Goal: Task Accomplishment & Management: Manage account settings

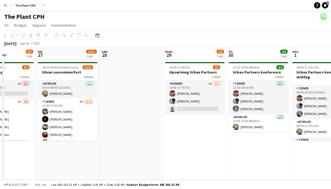
scroll to position [0, 219]
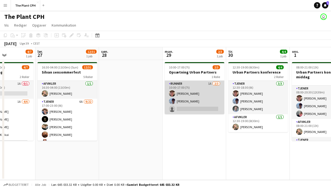
click at [180, 89] on app-card-role "Runner 1A [DATE] 10:00-17:00 (7t) [PERSON_NAME] [PERSON_NAME] single-neutral-ac…" at bounding box center [195, 97] width 60 height 33
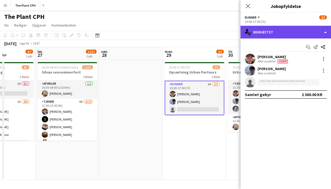
click at [259, 29] on div "single-neutral-actions-check-2 Bekræftet" at bounding box center [285, 32] width 90 height 13
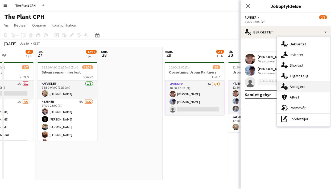
click at [293, 85] on span "Ansøgere" at bounding box center [297, 86] width 16 height 5
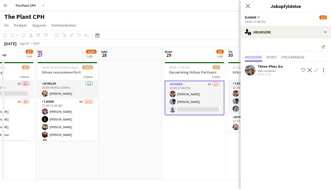
click at [217, 40] on div "[DATE] Uge 39 • CEST" at bounding box center [165, 43] width 331 height 7
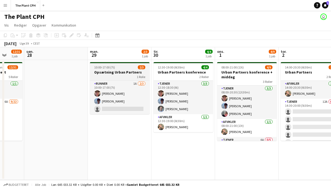
scroll to position [0, 166]
click at [117, 73] on h3 "Opsætning Urban Partners" at bounding box center [120, 72] width 60 height 5
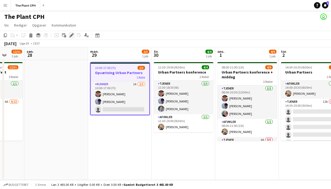
click at [73, 36] on icon "Rediger" at bounding box center [71, 35] width 4 height 4
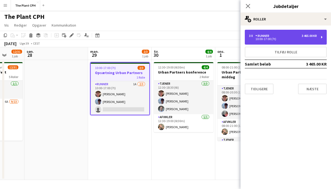
click at [279, 40] on div "10:00-17:00 (7t)" at bounding box center [283, 39] width 68 height 3
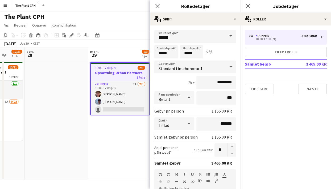
click at [128, 140] on app-date-cell "10:00-17:00 (7t) 2/3 Opsætning Urban Partners 1 Rolle Runner 1A [DATE] 10:00-17…" at bounding box center [120, 120] width 64 height 120
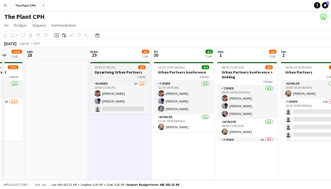
click at [110, 74] on h3 "Opsætning Urban Partners" at bounding box center [120, 72] width 60 height 5
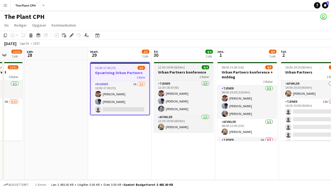
click at [163, 75] on div "2 Roller" at bounding box center [184, 77] width 60 height 4
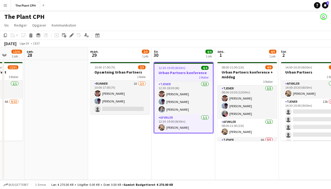
click at [179, 76] on div "2 Roller" at bounding box center [183, 77] width 58 height 4
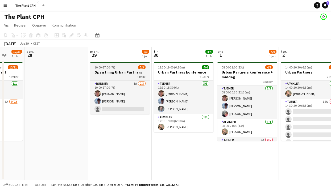
click at [103, 69] on span "10:00-17:00 (7t)" at bounding box center [104, 67] width 21 height 4
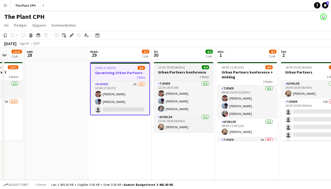
click at [173, 73] on h3 "Urban Partners konference" at bounding box center [184, 72] width 60 height 5
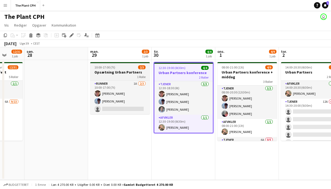
click at [125, 71] on h3 "Opsætning Urban Partners" at bounding box center [120, 72] width 60 height 5
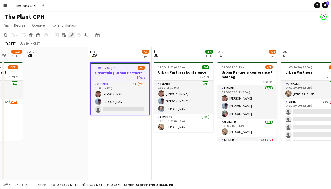
click at [72, 36] on icon "Rediger" at bounding box center [71, 35] width 4 height 4
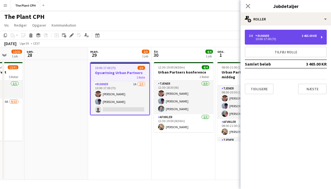
click at [276, 42] on div "3 x Runner 3 465.00 KR 10:00-17:00 (7t)" at bounding box center [286, 37] width 82 height 15
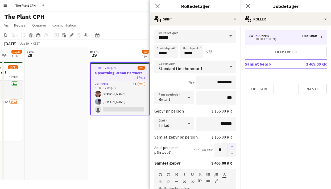
click at [232, 149] on button "button" at bounding box center [232, 147] width 9 height 7
type input "*"
click at [128, 34] on app-toolbar "Kopier Indsæt Indsæt Kommando V Indsæt med mandskab Kommando Skift V Indsæt lin…" at bounding box center [165, 35] width 331 height 9
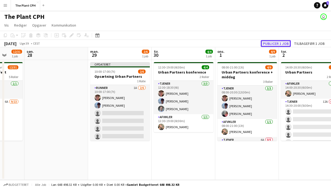
click at [270, 41] on button "Publicer 1 job" at bounding box center [276, 43] width 30 height 7
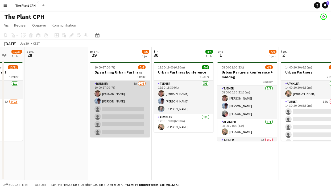
click at [136, 87] on app-card-role "Runner 1A [DATE] 10:00-17:00 (7t) [PERSON_NAME] [PERSON_NAME] single-neutral-ac…" at bounding box center [120, 109] width 60 height 57
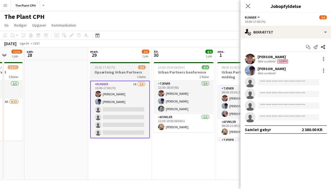
click at [143, 76] on span "1 Rolle" at bounding box center [141, 77] width 9 height 4
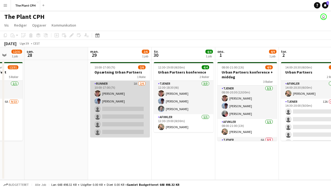
click at [142, 91] on app-card-role "Runner 1A [DATE] 10:00-17:00 (7t) [PERSON_NAME] [PERSON_NAME] single-neutral-ac…" at bounding box center [120, 109] width 60 height 57
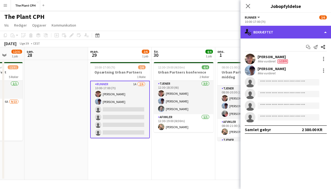
click at [288, 35] on div "single-neutral-actions-check-2 Bekræftet" at bounding box center [285, 32] width 90 height 13
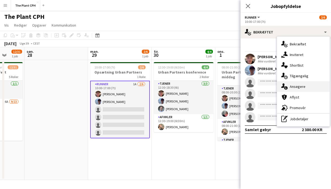
click at [295, 88] on span "Ansøgere" at bounding box center [297, 86] width 16 height 5
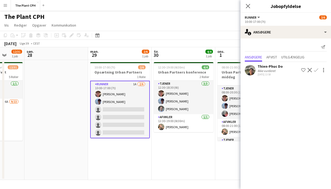
click at [315, 71] on app-icon "Bekræft" at bounding box center [316, 70] width 4 height 4
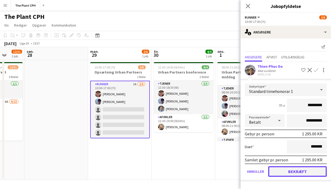
click at [291, 173] on button "Bekræft" at bounding box center [297, 171] width 58 height 11
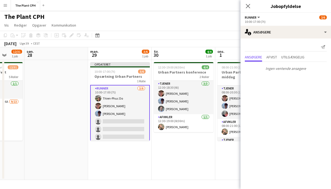
click at [168, 47] on app-board-header-date "tir. 30 4/4 1 job" at bounding box center [184, 53] width 64 height 13
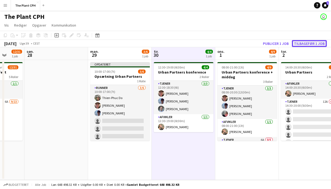
click at [299, 40] on button "Tilbagefør 1 job" at bounding box center [309, 43] width 35 height 7
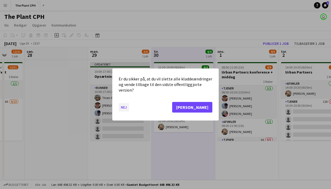
click at [125, 110] on button "Nej" at bounding box center [124, 107] width 10 height 9
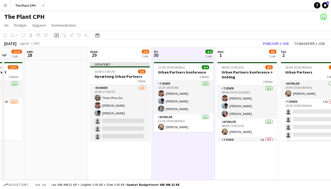
click at [124, 110] on app-card-role "Runner [DATE] 10:00-17:00 (7t) Thien-Phuc Do [PERSON_NAME] [PERSON_NAME] single…" at bounding box center [120, 113] width 60 height 57
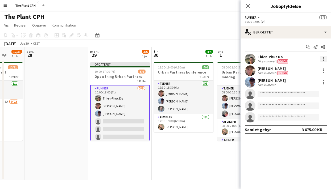
click at [321, 60] on div at bounding box center [323, 59] width 6 height 6
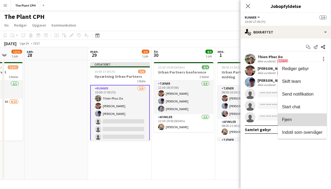
click at [295, 120] on span "Fjern" at bounding box center [302, 119] width 40 height 5
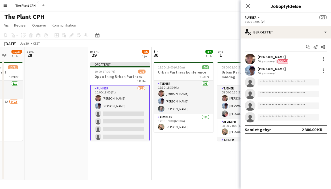
click at [176, 150] on app-date-cell "12:30-19:00 (6t30m) 4/4 Urban Partners konference 2 Roller Tjener [DATE] 12:30-…" at bounding box center [184, 120] width 64 height 120
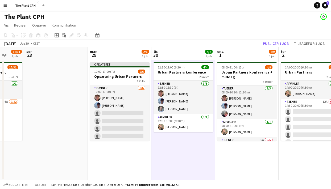
click at [132, 25] on app-page-menu "Vis Dagvisning udvidet Dagvisning kollapset Månedsvisning Datovælger Spring til…" at bounding box center [165, 26] width 331 height 10
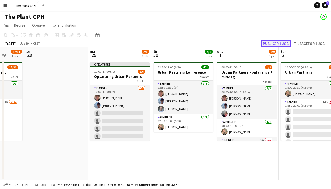
click at [271, 43] on button "Publicer 1 job" at bounding box center [276, 43] width 30 height 7
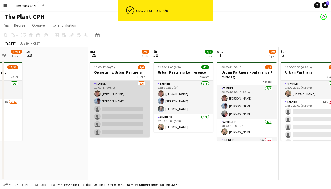
click at [137, 90] on app-card-role "Runner [DATE] 10:00-17:00 (7t) [PERSON_NAME] [PERSON_NAME] single-neutral-actio…" at bounding box center [120, 109] width 60 height 57
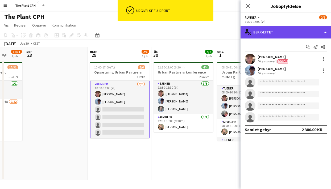
click at [290, 32] on div "single-neutral-actions-check-2 Bekræftet" at bounding box center [285, 32] width 90 height 13
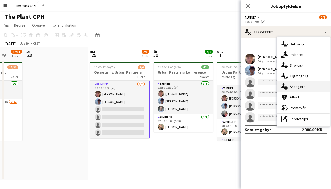
click at [290, 90] on div "single-neutral-actions-information Ansøgere" at bounding box center [303, 86] width 53 height 11
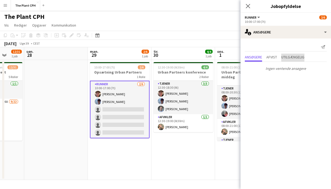
click at [288, 58] on span "Utilgængelig" at bounding box center [292, 57] width 23 height 4
click at [280, 57] on div "Ansøgere Afvist Utilgængelig" at bounding box center [286, 58] width 82 height 8
click at [272, 57] on span "Afvist" at bounding box center [271, 57] width 11 height 4
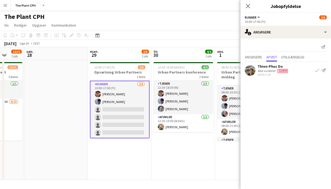
click at [316, 72] on app-icon "Bekræft" at bounding box center [317, 70] width 4 height 4
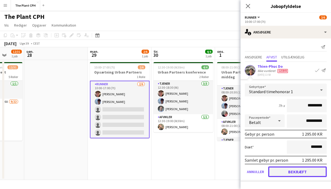
click at [305, 167] on button "Bekræft" at bounding box center [297, 172] width 58 height 11
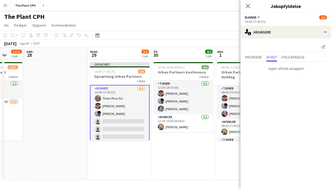
click at [175, 27] on app-page-menu "Vis Dagvisning udvidet Dagvisning kollapset Månedsvisning Datovælger Spring til…" at bounding box center [165, 26] width 331 height 10
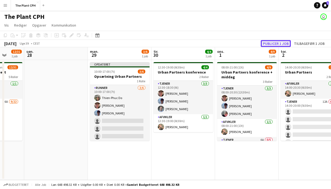
click at [276, 45] on button "Publicer 1 job" at bounding box center [276, 43] width 30 height 7
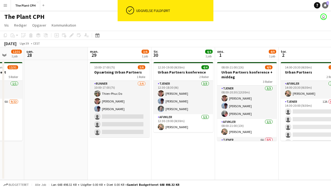
click at [324, 7] on link "Notifikationer 1" at bounding box center [325, 5] width 6 height 6
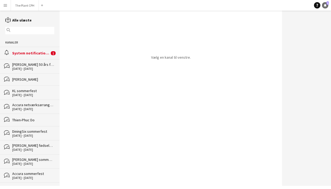
click at [324, 8] on link "Notifikationer 1" at bounding box center [325, 5] width 6 height 6
click at [30, 5] on button "The Plant CPH Luk" at bounding box center [25, 5] width 28 height 10
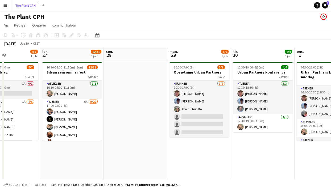
scroll to position [0, 151]
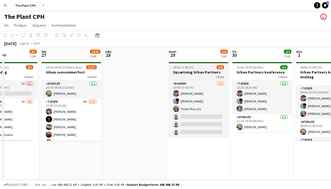
click at [194, 75] on div "1 Rolle" at bounding box center [199, 77] width 60 height 4
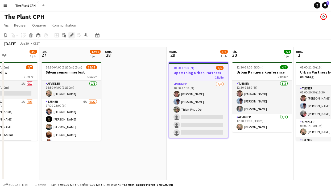
click at [70, 35] on icon "Rediger" at bounding box center [71, 35] width 4 height 4
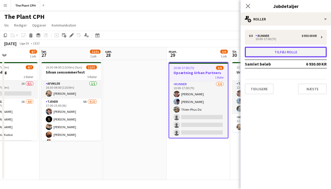
click at [277, 50] on button "Tilføj rolle" at bounding box center [286, 52] width 82 height 11
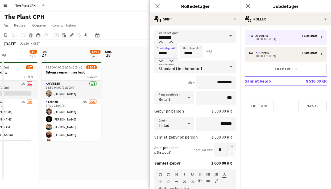
click at [174, 56] on input "*****" at bounding box center [165, 51] width 23 height 13
click at [159, 42] on div at bounding box center [160, 42] width 11 height 5
type input "*****"
click at [159, 42] on div at bounding box center [160, 42] width 11 height 5
click at [182, 47] on input "*****" at bounding box center [191, 51] width 23 height 13
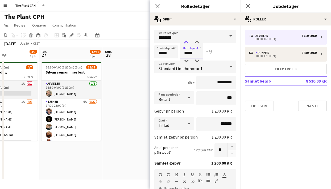
type input "*****"
click at [184, 41] on div at bounding box center [186, 42] width 11 height 5
click at [166, 54] on input "*****" at bounding box center [165, 51] width 23 height 13
click at [162, 55] on app-time-picker "*****" at bounding box center [165, 53] width 23 height 4
click at [162, 61] on div at bounding box center [160, 60] width 11 height 5
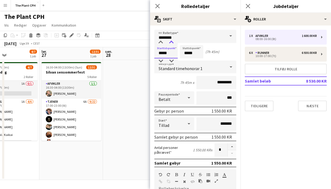
click at [169, 45] on div at bounding box center [171, 42] width 11 height 5
type input "*****"
click at [169, 44] on div at bounding box center [171, 42] width 11 height 5
click at [137, 37] on app-toolbar "Kopier Indsæt Indsæt Kommando V Indsæt med mandskab Kommando Skift V Indsæt lin…" at bounding box center [165, 35] width 331 height 9
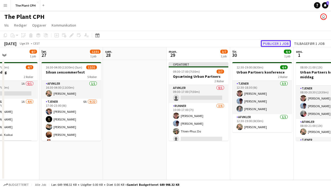
click at [275, 42] on button "Publicer 1 job" at bounding box center [276, 43] width 30 height 7
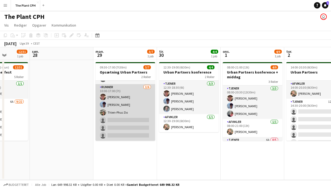
scroll to position [0, 0]
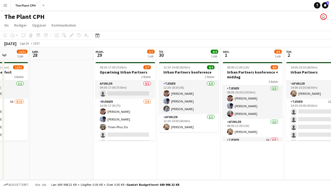
click at [163, 43] on div "[DATE] Uge 39 • CEST" at bounding box center [165, 43] width 331 height 7
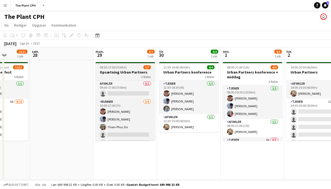
click at [127, 69] on app-job-card "09:30-17:00 (7t30m) 3/7 Opsætning Urban Partners 2 Roller Afvikler 0/1 09:30-17…" at bounding box center [125, 101] width 60 height 79
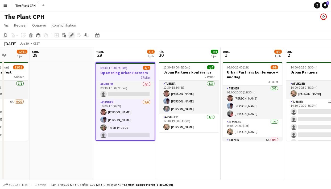
click at [69, 34] on icon "Rediger" at bounding box center [71, 35] width 4 height 4
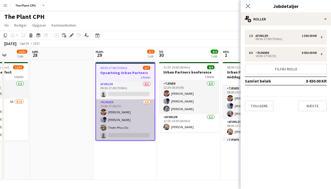
scroll to position [14, 0]
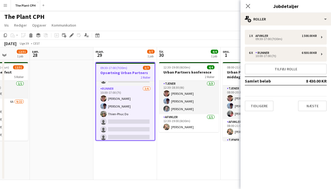
click at [142, 44] on div "[DATE] Uge 39 • CEST" at bounding box center [165, 43] width 331 height 7
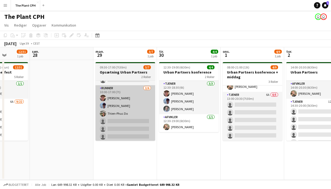
scroll to position [14, 0]
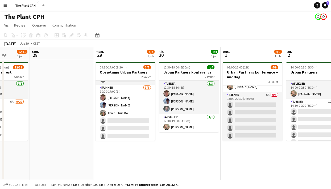
click at [121, 34] on app-toolbar "Kopier Indsæt Indsæt Kommando V Indsæt med mandskab Kommando Skift V Indsæt lin…" at bounding box center [165, 35] width 331 height 9
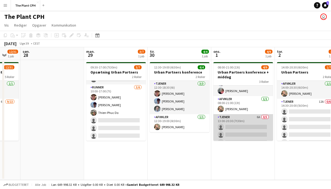
scroll to position [0, 0]
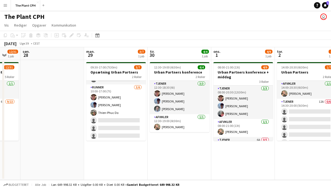
click at [184, 55] on app-board-header-date "tir. 30 4/4 1 job" at bounding box center [180, 53] width 64 height 13
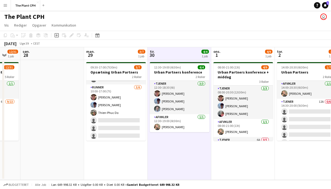
click at [112, 29] on app-page-menu "Vis Dagvisning udvidet Dagvisning kollapset Månedsvisning Datovælger Spring til…" at bounding box center [165, 26] width 331 height 10
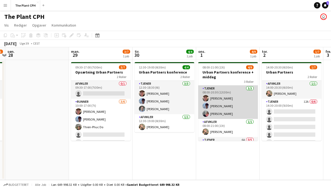
scroll to position [23, 0]
